Goal: Transaction & Acquisition: Purchase product/service

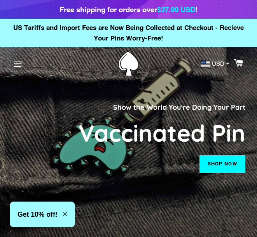
click at [228, 170] on link "Shop now" at bounding box center [223, 163] width 46 height 17
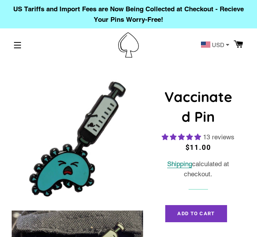
select select "**********"
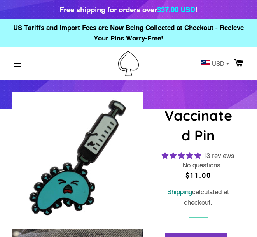
click at [18, 66] on button "Site navigation" at bounding box center [17, 63] width 19 height 19
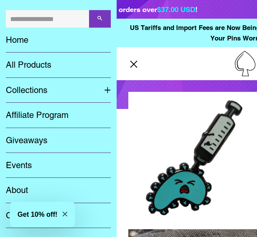
click at [53, 91] on link "Collections" at bounding box center [49, 90] width 98 height 25
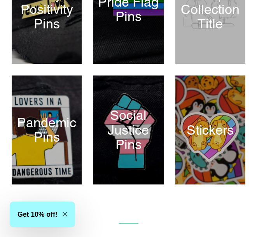
scroll to position [306, 0]
click at [135, 132] on div at bounding box center [128, 129] width 70 height 109
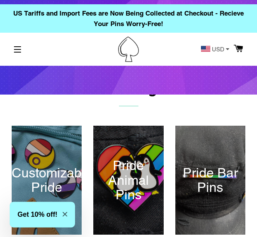
scroll to position [0, 0]
